Goal: Entertainment & Leisure: Browse casually

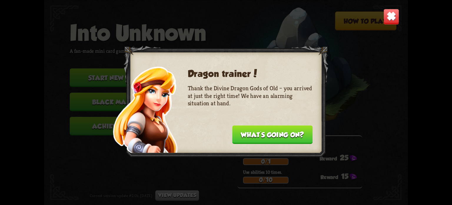
click at [262, 138] on button "What's going on?" at bounding box center [272, 134] width 80 height 19
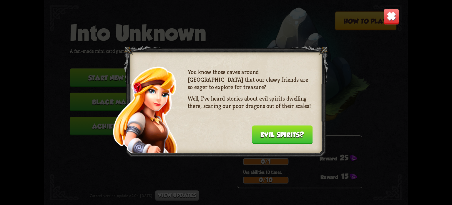
click at [262, 138] on button "Evil spirits?" at bounding box center [282, 134] width 61 height 19
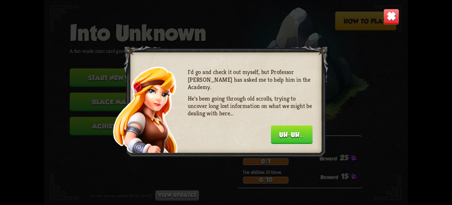
click at [292, 143] on div at bounding box center [226, 102] width 205 height 114
click at [296, 137] on button "Uh-uh..." at bounding box center [292, 134] width 42 height 19
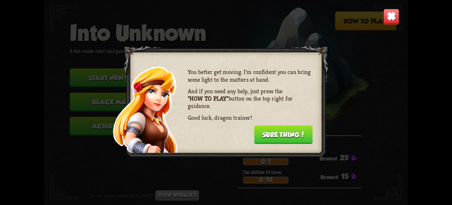
click at [296, 137] on button "Sure thing!" at bounding box center [283, 134] width 59 height 19
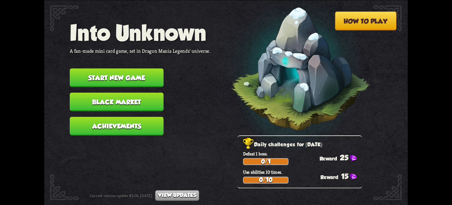
click at [136, 74] on button "Start new game" at bounding box center [117, 77] width 94 height 19
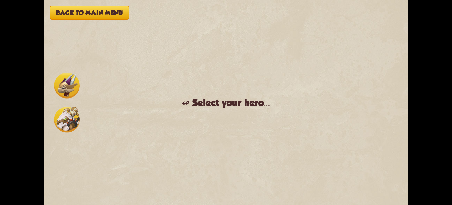
click at [76, 95] on img at bounding box center [67, 85] width 26 height 26
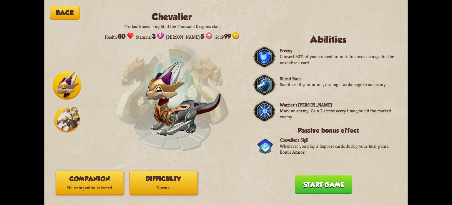
click at [172, 183] on button "Difficulty Normal" at bounding box center [164, 182] width 68 height 24
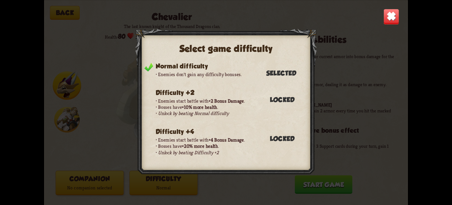
click at [304, 192] on div "Select game difficulty Normal difficulty Enemies don't gain any difficulty bonu…" at bounding box center [226, 102] width 364 height 205
click at [387, 22] on img at bounding box center [392, 17] width 16 height 16
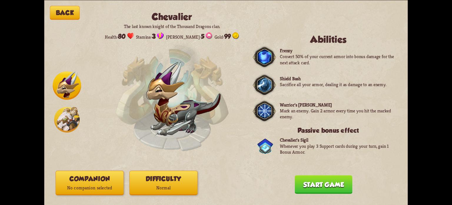
click at [308, 181] on button "Start game" at bounding box center [324, 184] width 58 height 19
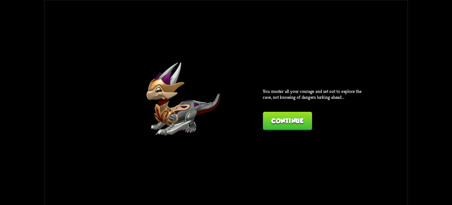
click at [305, 125] on button "Continue" at bounding box center [287, 120] width 49 height 19
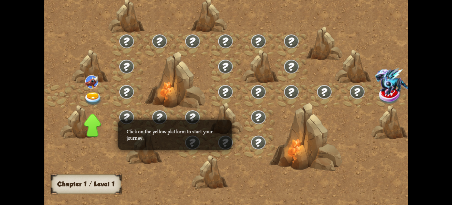
click at [376, 94] on img at bounding box center [397, 80] width 42 height 27
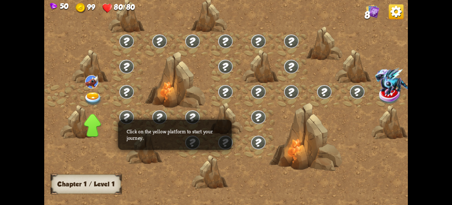
click at [92, 94] on img at bounding box center [93, 98] width 18 height 13
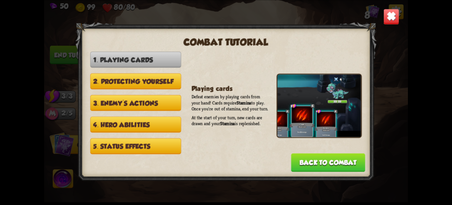
click at [169, 82] on button "2. Protecting yourself" at bounding box center [135, 81] width 91 height 16
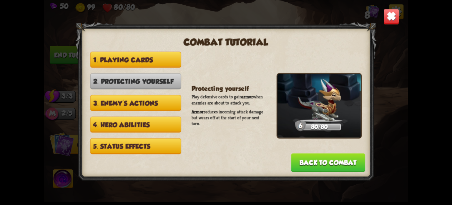
click at [157, 99] on button "3. Enemy's actions" at bounding box center [135, 103] width 91 height 16
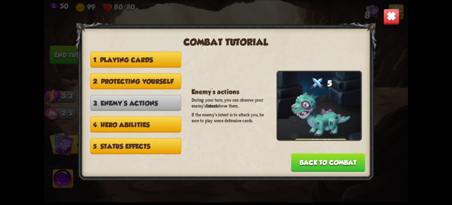
click at [330, 161] on button "Back to combat" at bounding box center [328, 162] width 74 height 19
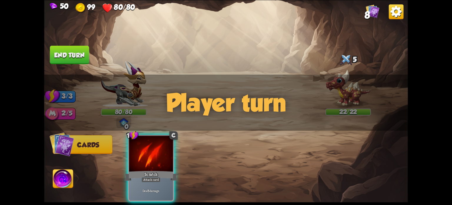
click at [224, 149] on div "1 C Scratch Attack card Deal 5 damage." at bounding box center [262, 159] width 291 height 91
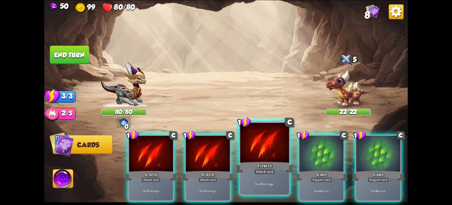
click at [266, 175] on div "Deal 5 damage." at bounding box center [264, 183] width 49 height 21
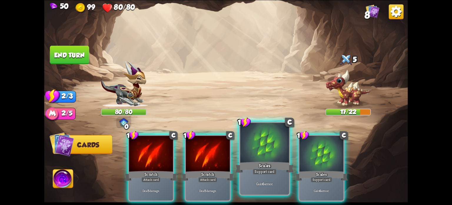
click at [273, 160] on div at bounding box center [264, 143] width 49 height 41
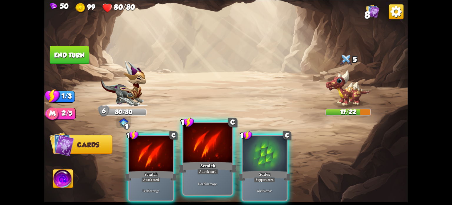
click at [208, 167] on div "Scratch" at bounding box center [208, 166] width 59 height 13
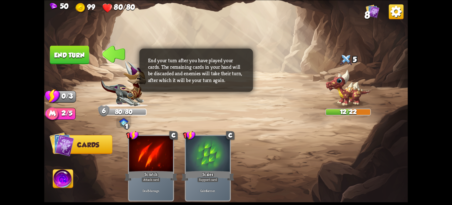
click at [71, 56] on button "End turn" at bounding box center [69, 54] width 39 height 19
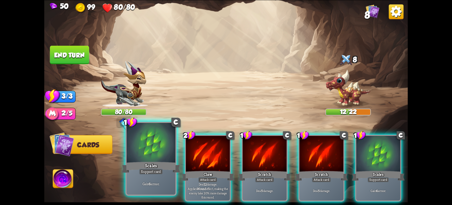
click at [140, 159] on div at bounding box center [151, 143] width 49 height 41
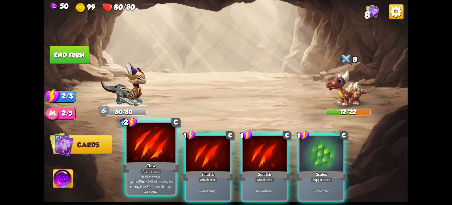
click at [152, 159] on div at bounding box center [151, 143] width 49 height 41
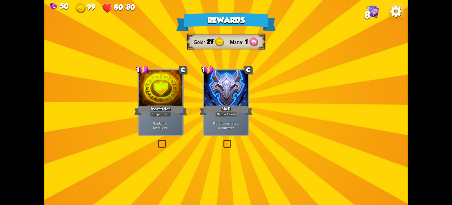
click at [231, 99] on div at bounding box center [226, 88] width 44 height 37
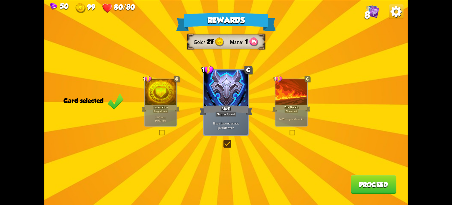
click at [380, 185] on button "Proceed" at bounding box center [374, 184] width 46 height 19
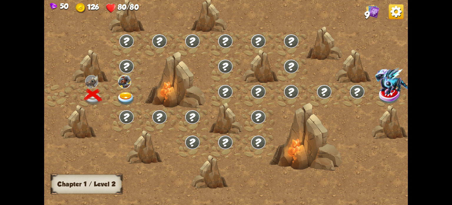
click at [127, 96] on img at bounding box center [126, 98] width 18 height 13
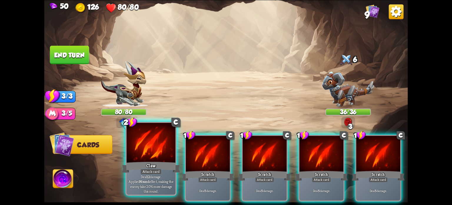
click at [164, 155] on div at bounding box center [151, 143] width 49 height 41
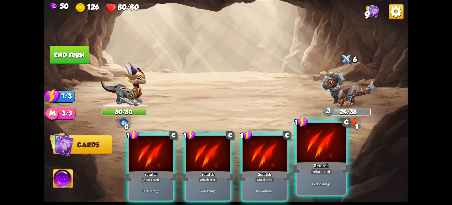
click at [323, 174] on div "Attack card" at bounding box center [321, 171] width 21 height 6
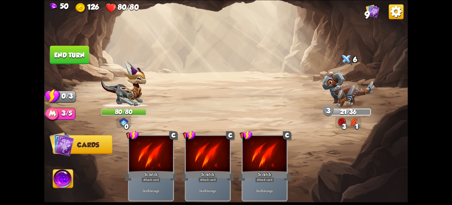
click at [65, 48] on button "End turn" at bounding box center [69, 54] width 39 height 19
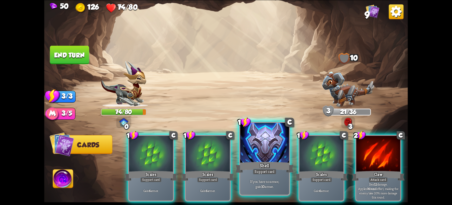
click at [277, 158] on div at bounding box center [264, 143] width 49 height 41
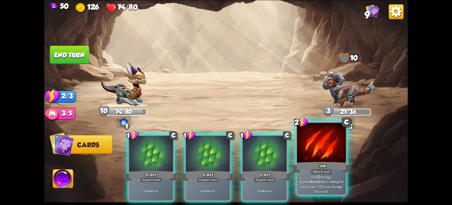
click at [333, 169] on div "Claw" at bounding box center [321, 166] width 59 height 13
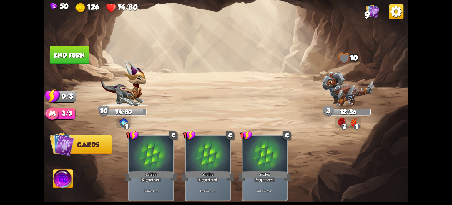
click at [58, 57] on button "End turn" at bounding box center [69, 54] width 39 height 19
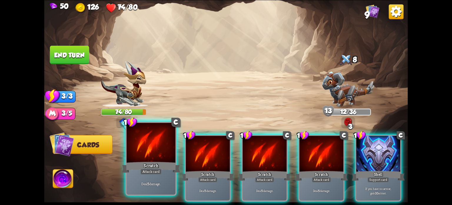
click at [157, 169] on div "Attack card" at bounding box center [150, 171] width 21 height 6
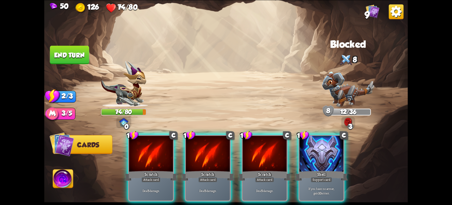
click at [157, 177] on div "Attack card" at bounding box center [151, 179] width 19 height 5
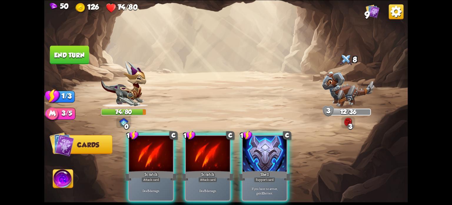
click at [157, 177] on div "Attack card" at bounding box center [151, 179] width 19 height 5
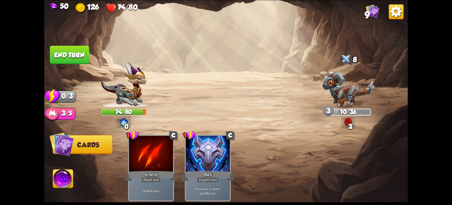
click at [60, 46] on button "End turn" at bounding box center [69, 54] width 39 height 19
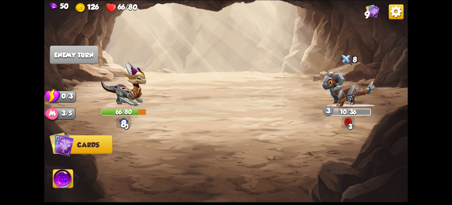
click at [59, 180] on img at bounding box center [63, 179] width 20 height 21
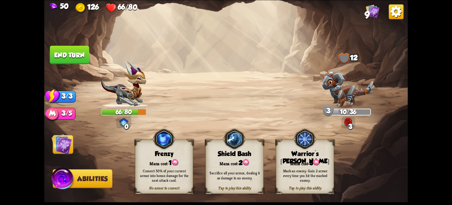
click at [66, 145] on img at bounding box center [62, 144] width 21 height 20
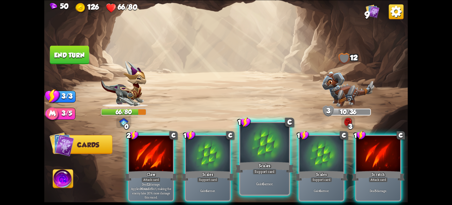
click at [280, 171] on div "Scales" at bounding box center [265, 166] width 59 height 13
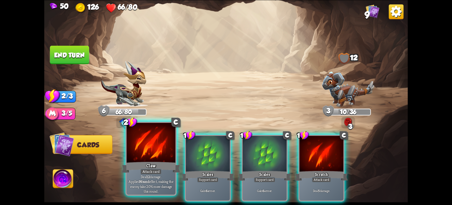
click at [174, 148] on div at bounding box center [151, 143] width 49 height 41
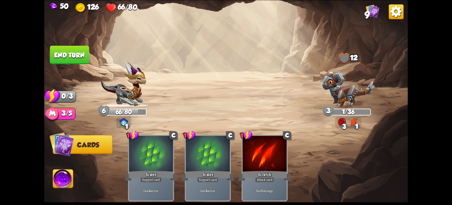
click at [57, 57] on button "End turn" at bounding box center [69, 54] width 39 height 19
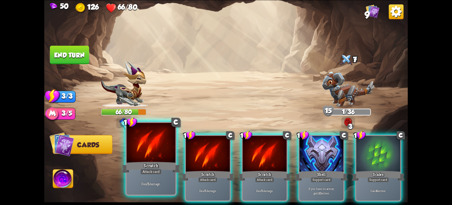
click at [165, 175] on div "Deal 5 damage." at bounding box center [151, 183] width 49 height 21
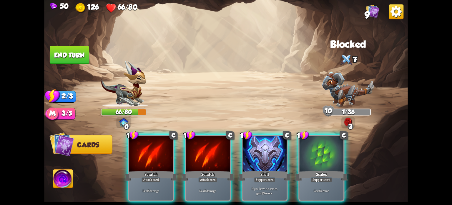
click at [165, 181] on div "Deal 5 damage." at bounding box center [151, 190] width 44 height 19
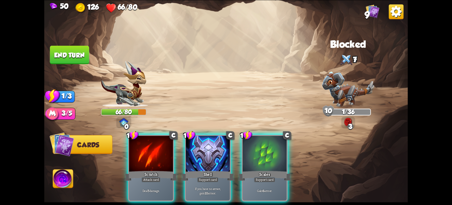
click at [165, 181] on div "Deal 5 damage." at bounding box center [151, 190] width 44 height 19
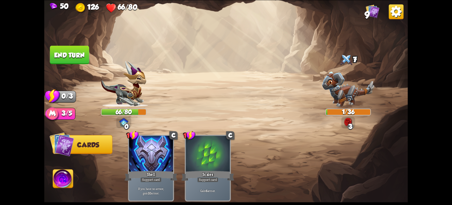
click at [78, 59] on button "End turn" at bounding box center [69, 54] width 39 height 19
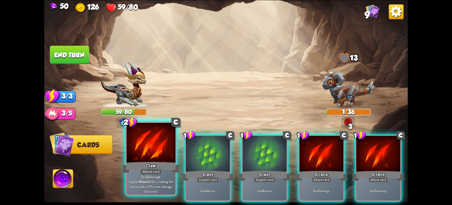
click at [155, 169] on div "Attack card" at bounding box center [150, 171] width 21 height 6
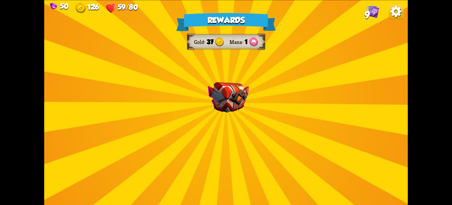
click at [224, 111] on img at bounding box center [228, 97] width 41 height 31
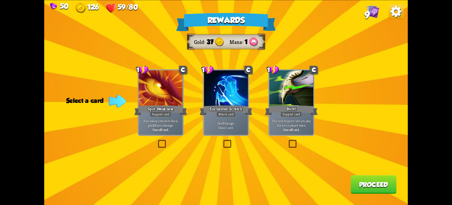
click at [222, 141] on label at bounding box center [222, 141] width 0 height 0
click at [0, 0] on input "checkbox" at bounding box center [0, 0] width 0 height 0
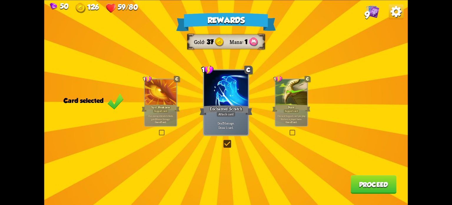
click at [384, 189] on button "Proceed" at bounding box center [374, 184] width 46 height 19
